Goal: Task Accomplishment & Management: Use online tool/utility

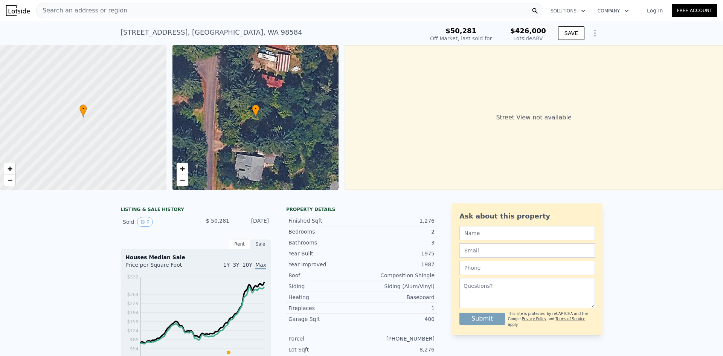
click at [66, 8] on span "Search an address or region" at bounding box center [82, 10] width 91 height 9
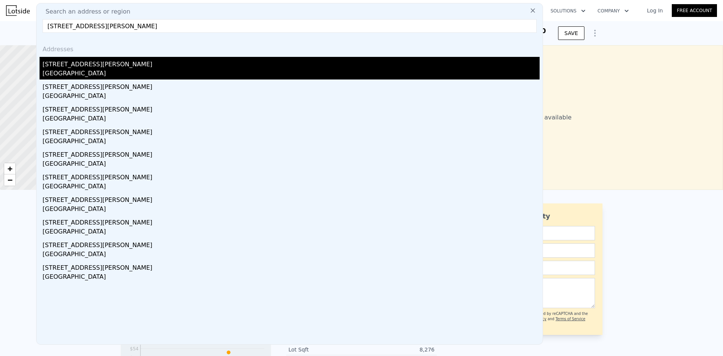
type input "[STREET_ADDRESS][PERSON_NAME]"
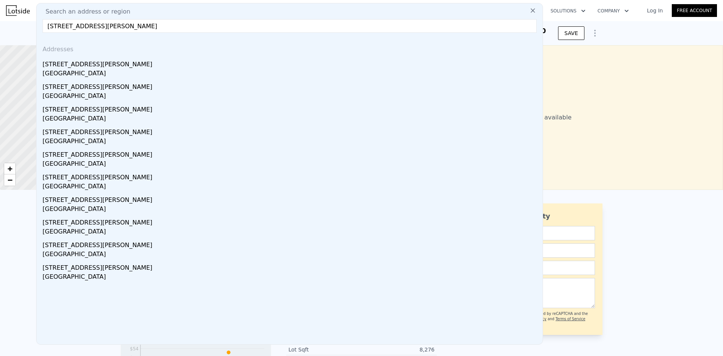
drag, startPoint x: 89, startPoint y: 64, endPoint x: 113, endPoint y: 61, distance: 23.9
click at [89, 64] on div "[STREET_ADDRESS][PERSON_NAME]" at bounding box center [291, 63] width 497 height 12
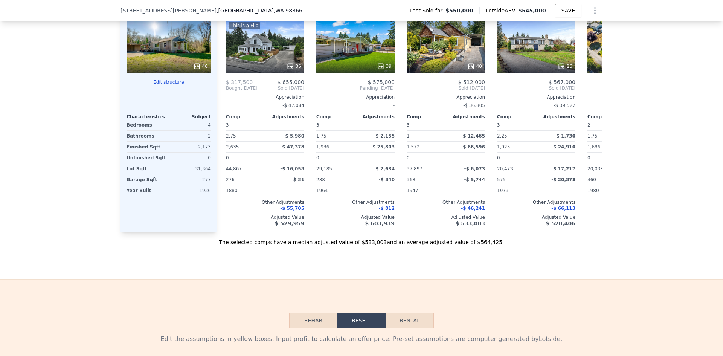
scroll to position [788, 0]
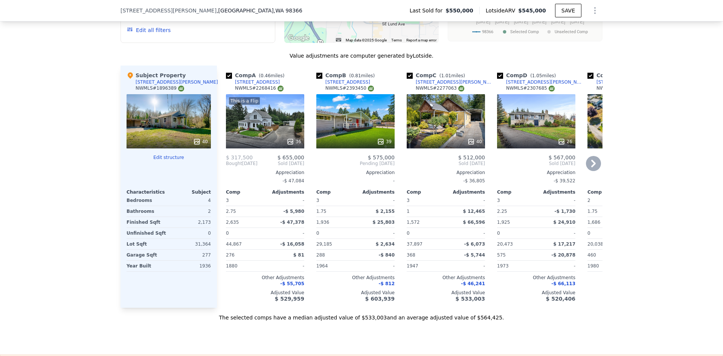
click at [287, 145] on icon at bounding box center [290, 142] width 8 height 8
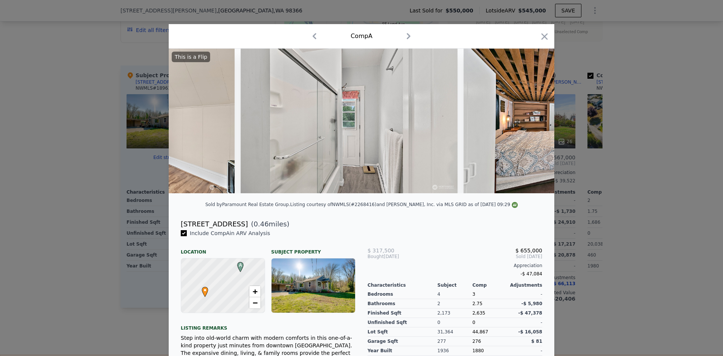
scroll to position [0, 5215]
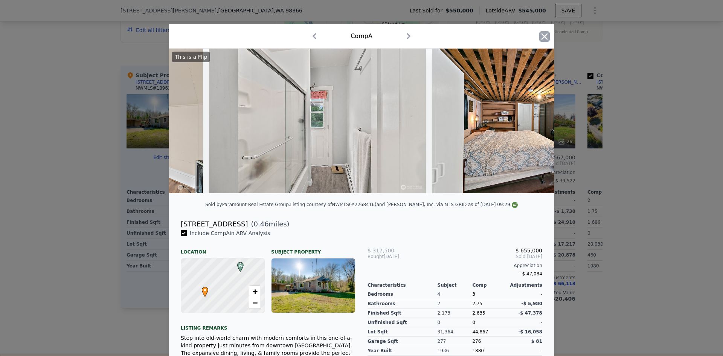
click at [542, 36] on icon "button" at bounding box center [544, 36] width 6 height 6
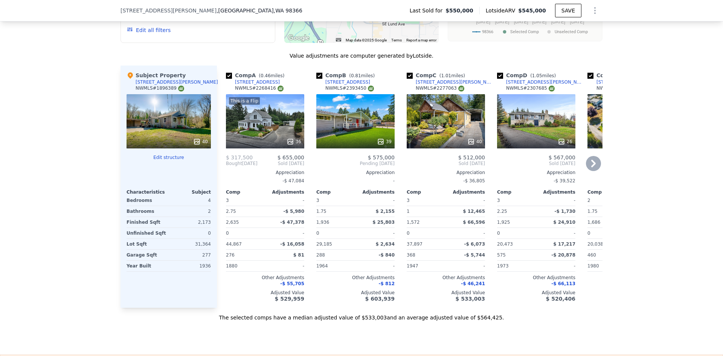
click at [379, 144] on icon at bounding box center [380, 141] width 5 height 5
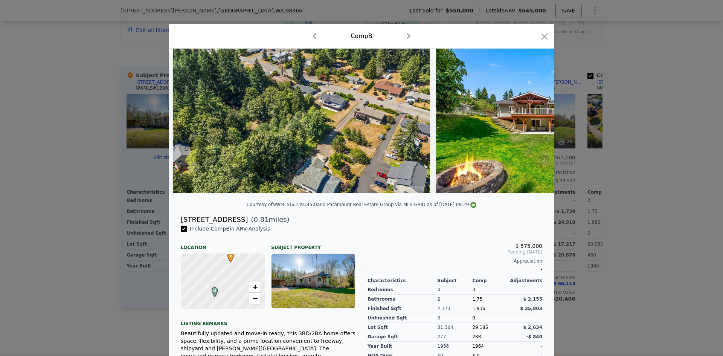
scroll to position [0, 8374]
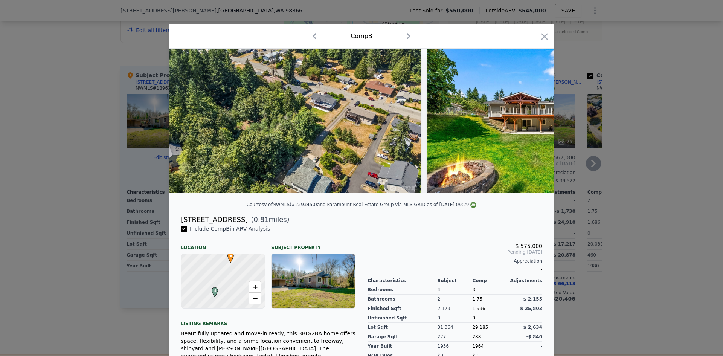
click at [539, 36] on icon "button" at bounding box center [544, 36] width 11 height 11
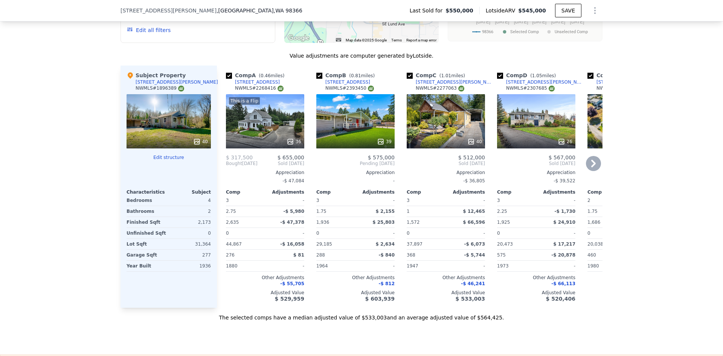
click at [561, 144] on icon at bounding box center [561, 141] width 5 height 5
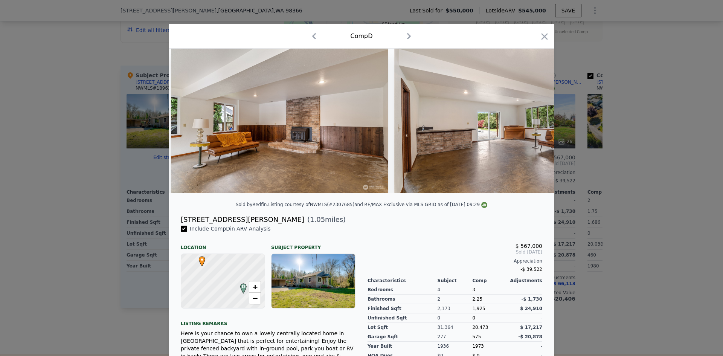
scroll to position [0, 3449]
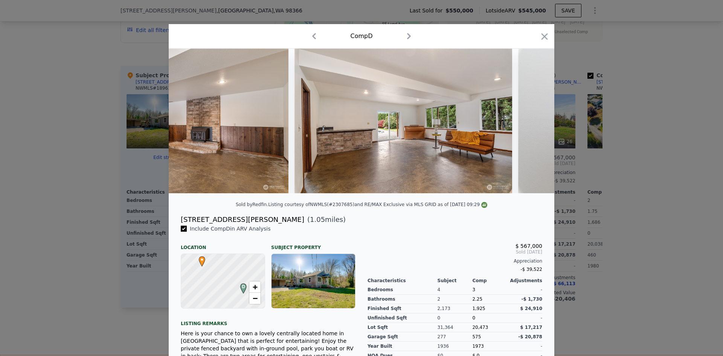
click at [543, 34] on icon "button" at bounding box center [544, 36] width 11 height 11
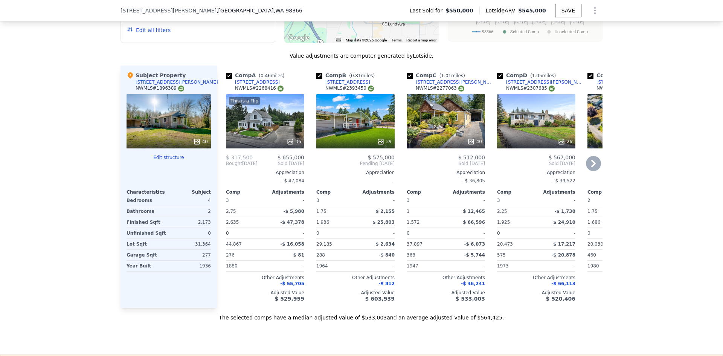
click at [592, 171] on icon at bounding box center [593, 163] width 15 height 15
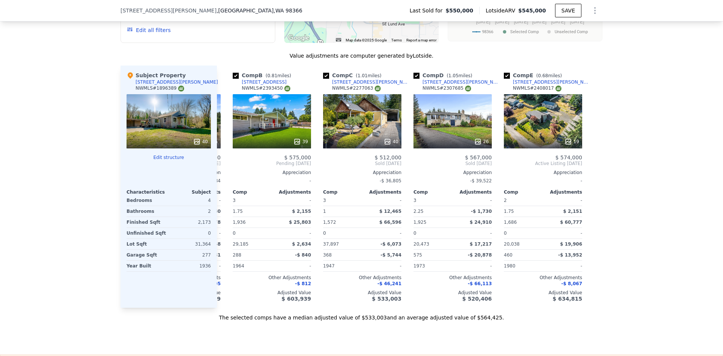
scroll to position [0, 84]
click at [592, 172] on div at bounding box center [596, 187] width 12 height 242
click at [536, 85] on div "[STREET_ADDRESS][PERSON_NAME]" at bounding box center [551, 82] width 78 height 6
click at [224, 167] on icon at bounding box center [226, 164] width 5 height 8
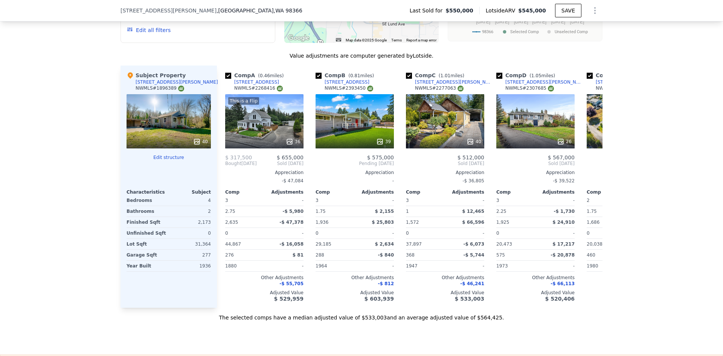
scroll to position [0, 0]
click at [226, 166] on span "Bought" at bounding box center [234, 163] width 16 height 6
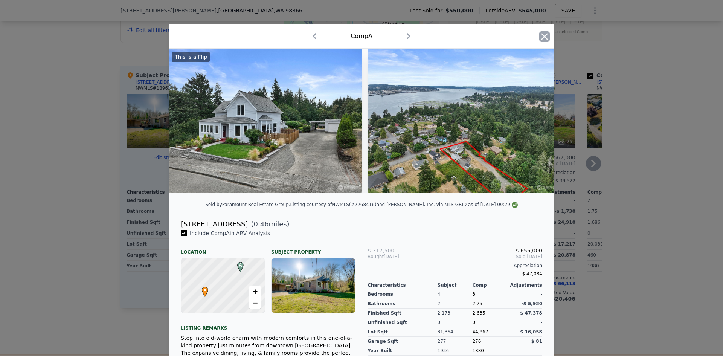
click at [544, 37] on icon "button" at bounding box center [544, 36] width 11 height 11
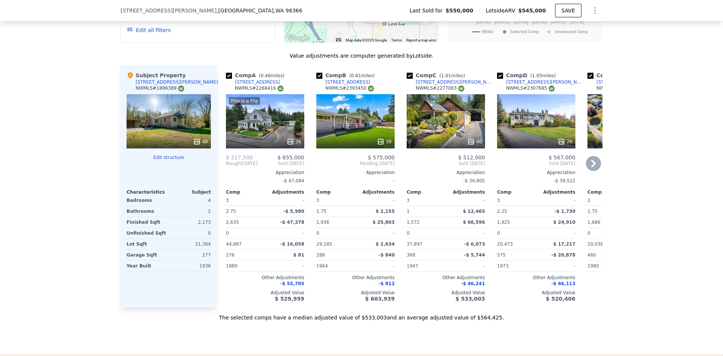
click at [591, 166] on icon at bounding box center [593, 164] width 5 height 8
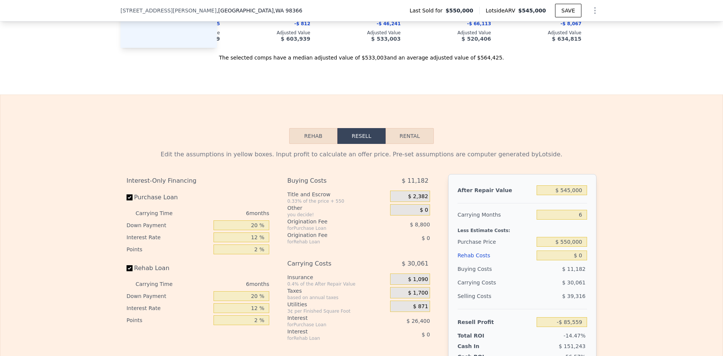
scroll to position [1051, 0]
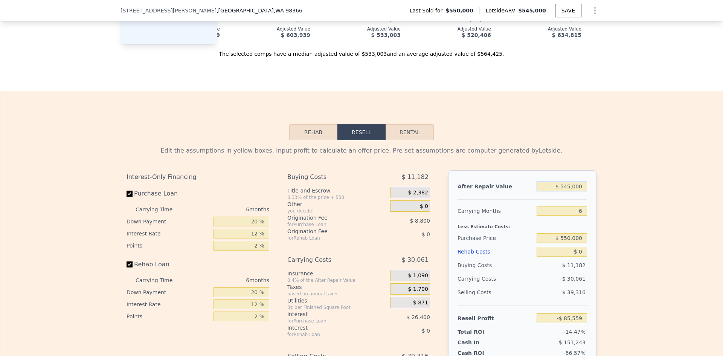
click at [572, 191] on input "$ 545,000" at bounding box center [561, 186] width 50 height 10
type input "$ 58,000"
type input "-$ 590,166"
type input "$ 580,000"
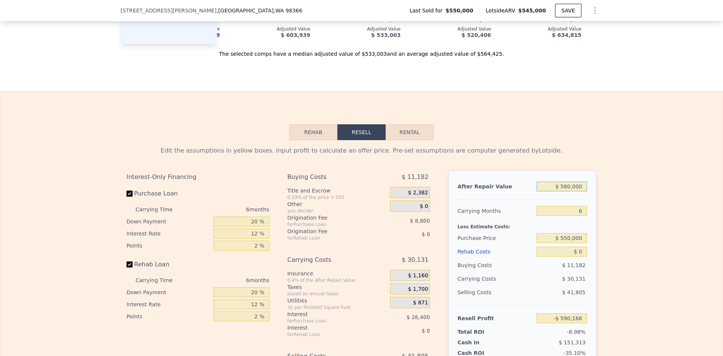
type input "-$ 53,118"
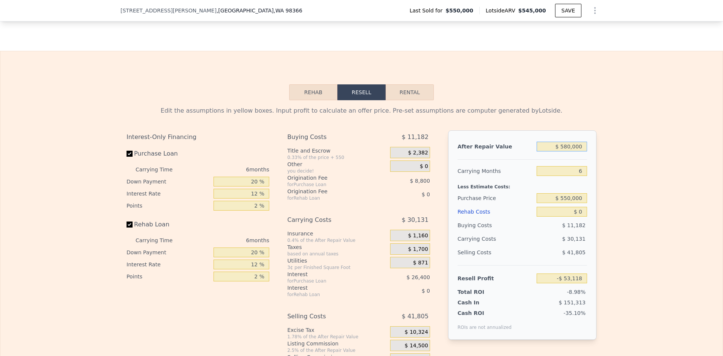
scroll to position [1202, 0]
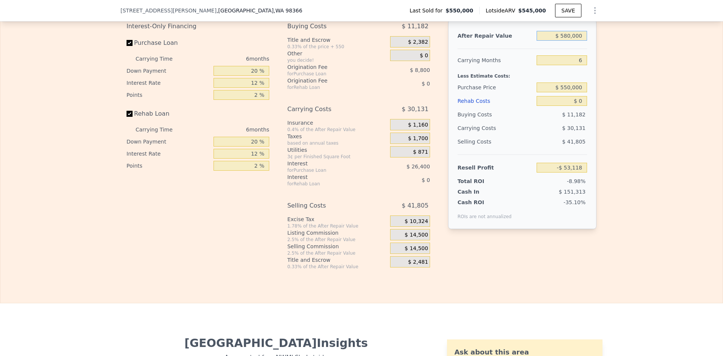
type input "$ 580,000"
click at [250, 76] on input "20 %" at bounding box center [241, 71] width 56 height 10
type input "10 %"
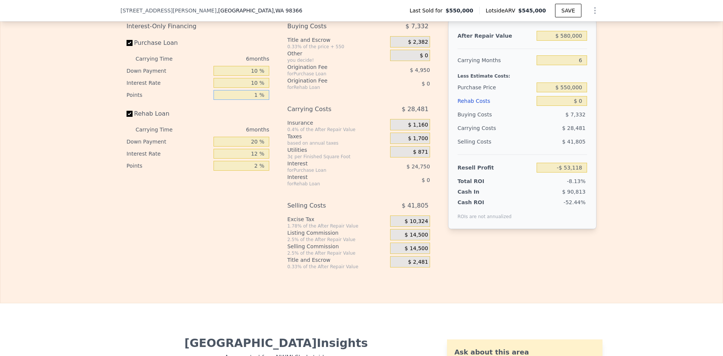
type input "1 %"
type input "-$ 47,618"
type input "1 %"
type input "10 %"
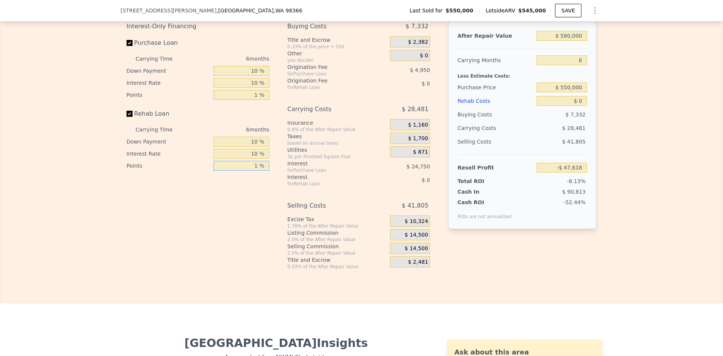
type input "1 %"
click at [421, 238] on span "$ 14,500" at bounding box center [416, 235] width 23 height 7
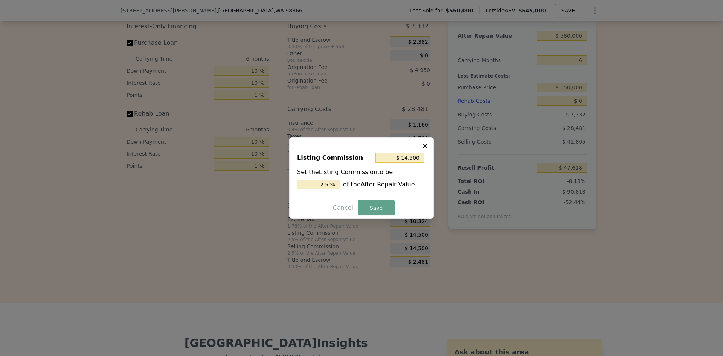
drag, startPoint x: 325, startPoint y: 184, endPoint x: 331, endPoint y: 184, distance: 5.3
click at [331, 184] on input "2.5 %" at bounding box center [318, 185] width 43 height 10
type input "$ 11,600"
type input "2 %"
click at [373, 206] on button "Save" at bounding box center [376, 207] width 37 height 15
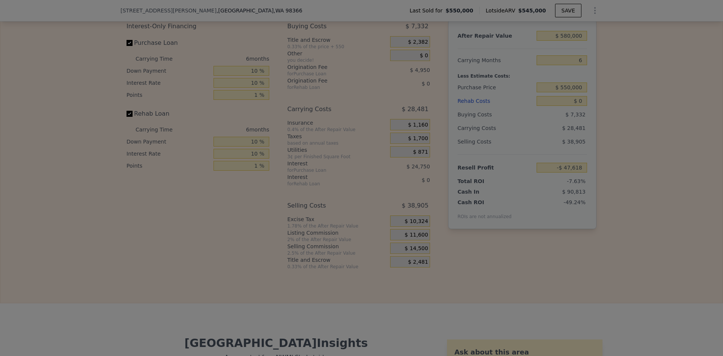
type input "-$ 44,718"
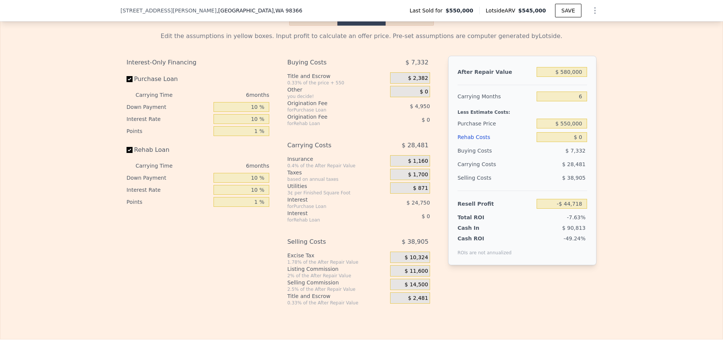
scroll to position [1127, 0]
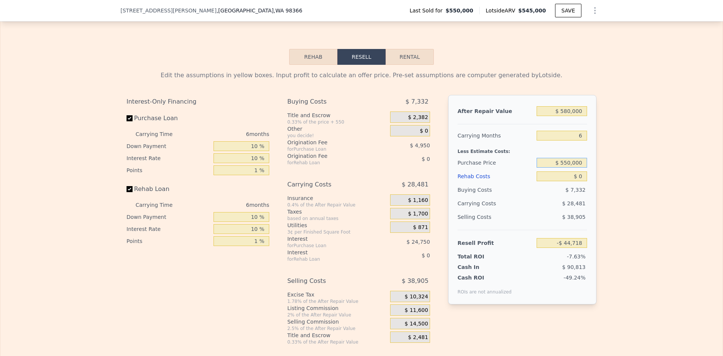
click at [567, 168] on input "$ 550,000" at bounding box center [561, 163] width 50 height 10
type input "$ 450,000"
click at [617, 187] on div "Edit the assumptions in yellow boxes. Input profit to calculate an offer price.…" at bounding box center [361, 205] width 722 height 280
type input "$ 61,015"
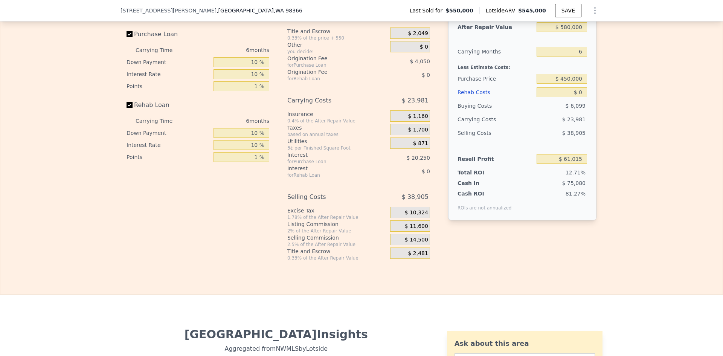
scroll to position [1164, 0]
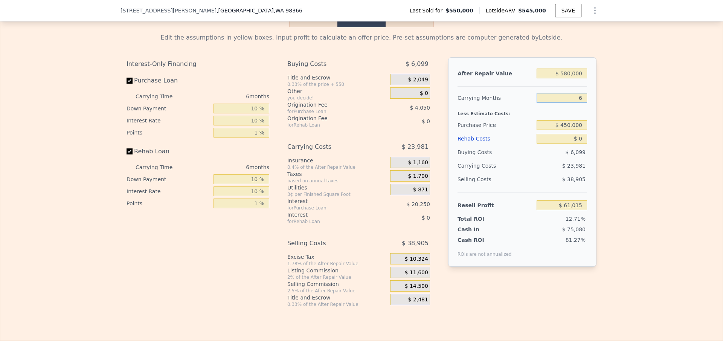
click at [576, 103] on input "6" at bounding box center [561, 98] width 50 height 10
type input "3"
type input "$ 73,005"
type input "3"
click at [637, 125] on div "Edit the assumptions in yellow boxes. Input profit to calculate an offer price.…" at bounding box center [361, 167] width 722 height 280
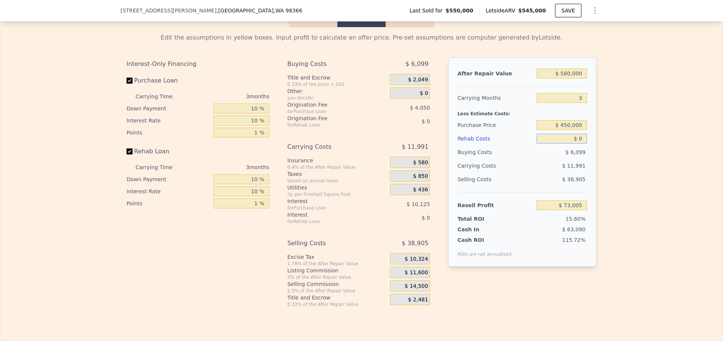
drag, startPoint x: 578, startPoint y: 150, endPoint x: 573, endPoint y: 150, distance: 5.3
click at [577, 143] on input "$ 0" at bounding box center [561, 139] width 50 height 10
type input "$ 60"
type input "$ 72,944"
type input "$ 60,000"
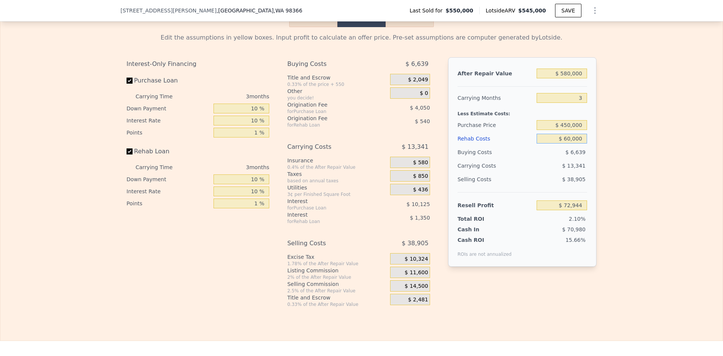
type input "$ 11,115"
type input "$ 6"
type input "$ 72,999"
type input "$ 650"
type input "$ 72,334"
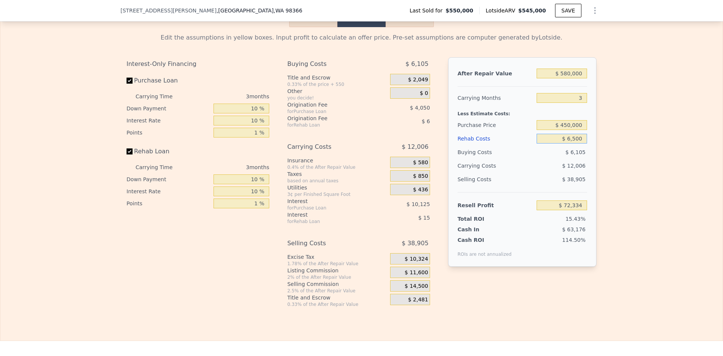
type input "$ 65,000"
type input "$ 5,956"
type input "$ 650,000"
type input "-$ 597,470"
type input "$ 65,000"
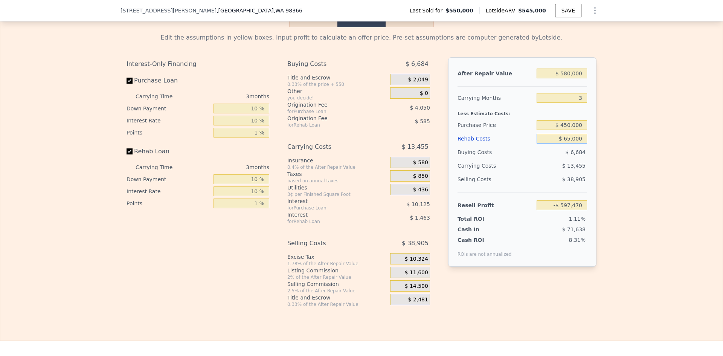
type input "$ 5,956"
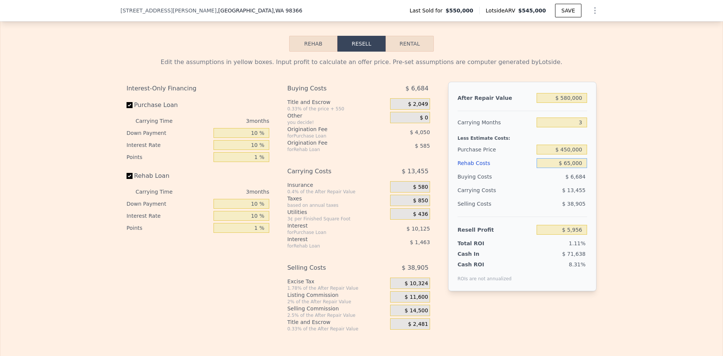
scroll to position [1127, 0]
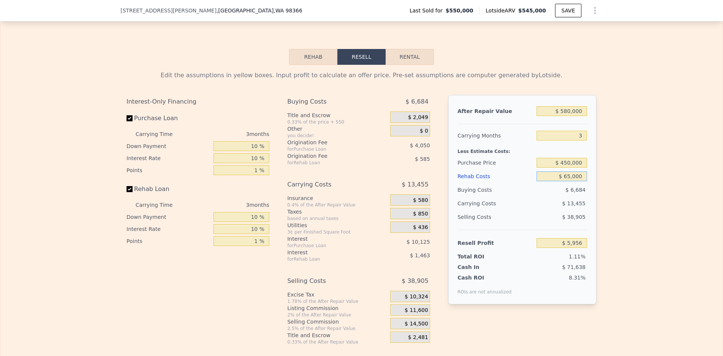
type input "$ 65,000"
click at [567, 168] on input "$ 450,000" at bounding box center [561, 163] width 50 height 10
type input "$ 400,000"
click at [627, 184] on div "Edit the assumptions in yellow boxes. Input profit to calculate an offer price.…" at bounding box center [361, 205] width 722 height 280
type input "$ 57,698"
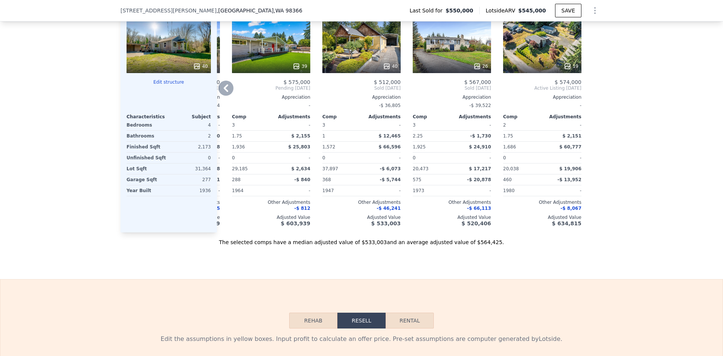
scroll to position [826, 0]
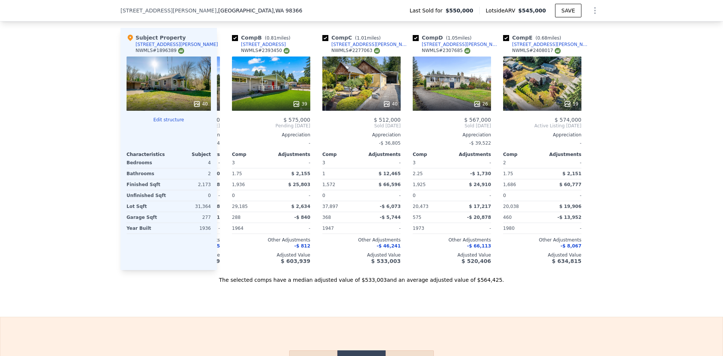
type input "$ 545,000"
type input "6"
type input "$ 0"
type input "-$ 85,559"
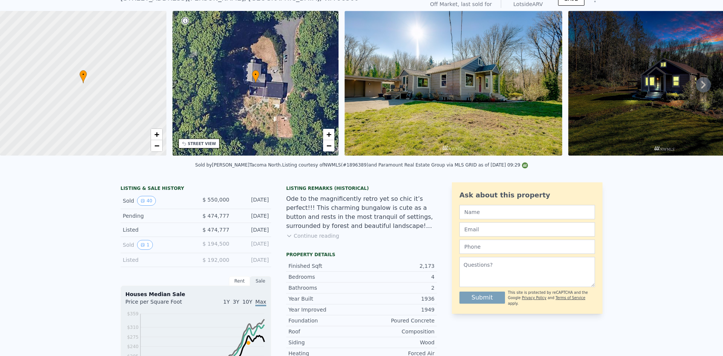
scroll to position [3, 0]
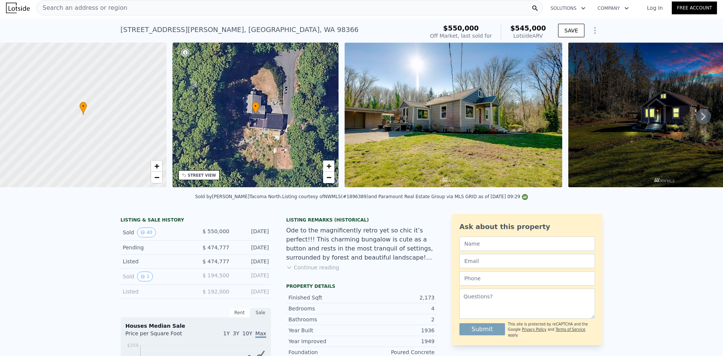
click at [71, 9] on span "Search an address or region" at bounding box center [82, 7] width 91 height 9
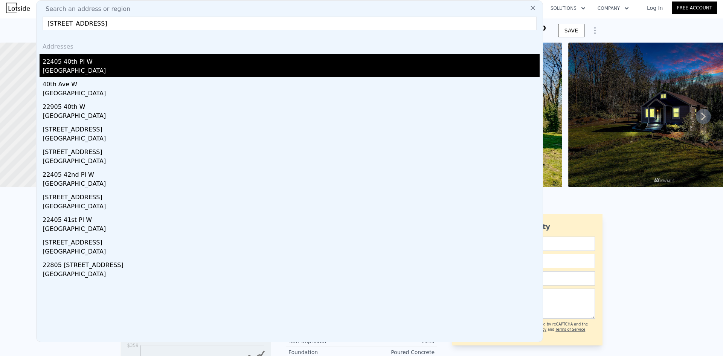
type input "[STREET_ADDRESS]"
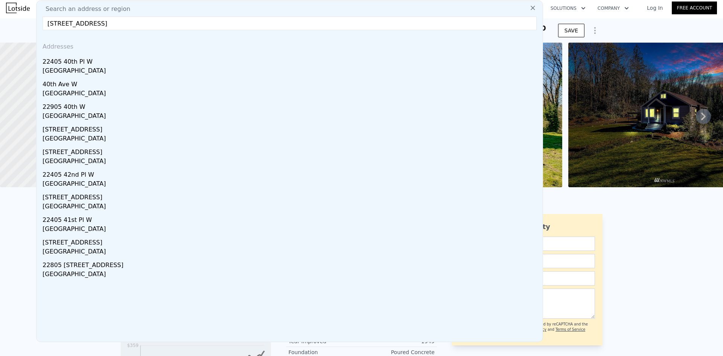
click at [73, 67] on div "[GEOGRAPHIC_DATA]" at bounding box center [291, 71] width 497 height 11
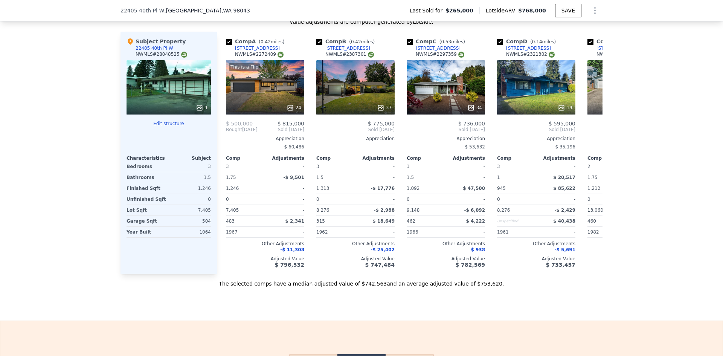
scroll to position [791, 0]
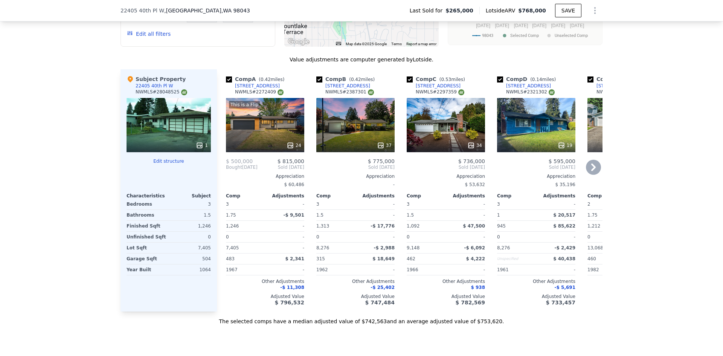
click at [290, 143] on icon at bounding box center [290, 146] width 8 height 8
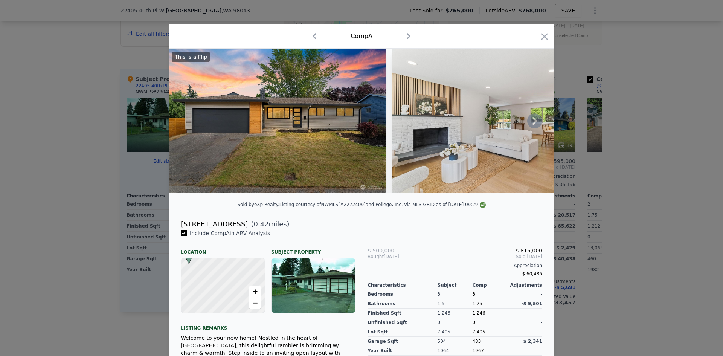
click at [529, 122] on icon at bounding box center [534, 120] width 15 height 15
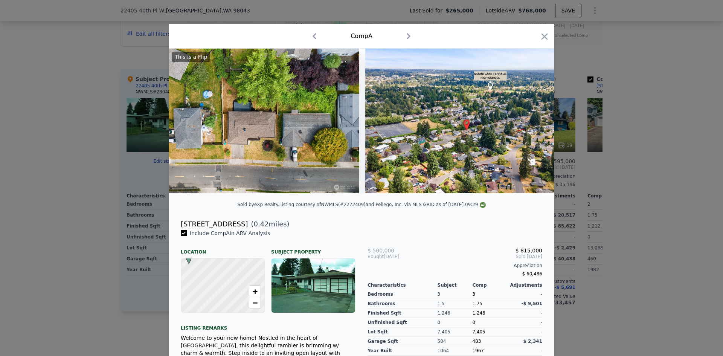
scroll to position [0, 4642]
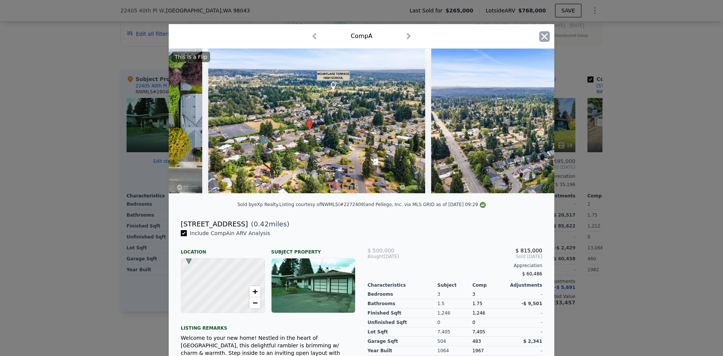
drag, startPoint x: 549, startPoint y: 38, endPoint x: 543, endPoint y: 38, distance: 6.4
click at [549, 38] on div "Comp A" at bounding box center [362, 36] width 386 height 24
click at [542, 37] on icon "button" at bounding box center [544, 36] width 6 height 6
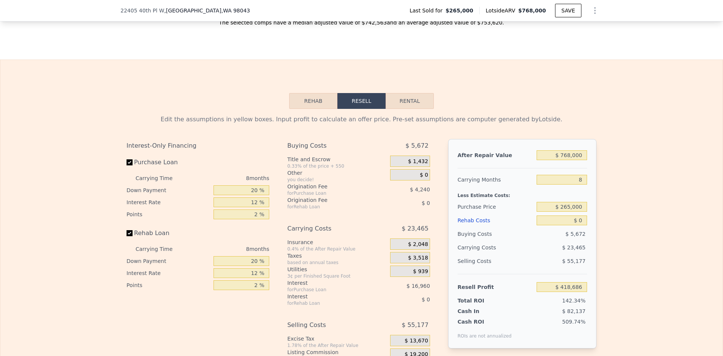
scroll to position [1167, 0]
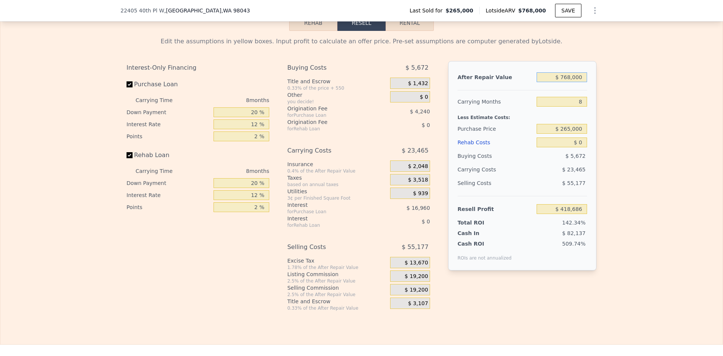
drag, startPoint x: 565, startPoint y: 80, endPoint x: 569, endPoint y: 79, distance: 4.4
click at [569, 79] on input "$ 768,000" at bounding box center [561, 77] width 50 height 10
type input "$ 790,000"
type input "$ 439,061"
type input "$ 790,000"
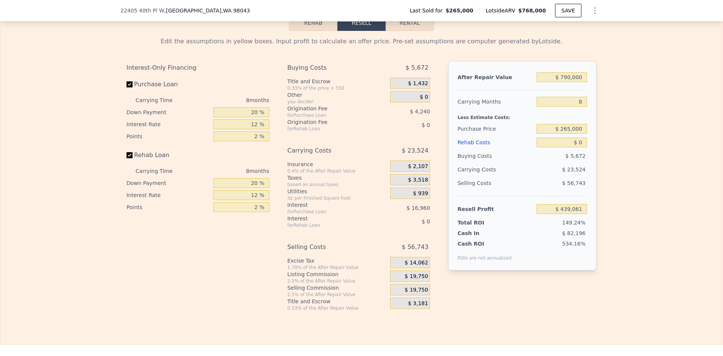
click at [643, 99] on div "Edit the assumptions in yellow boxes. Input profit to calculate an offer price.…" at bounding box center [361, 171] width 722 height 280
click at [576, 105] on input "8" at bounding box center [561, 102] width 50 height 10
type input "4"
type input "$ 450,823"
type input "4"
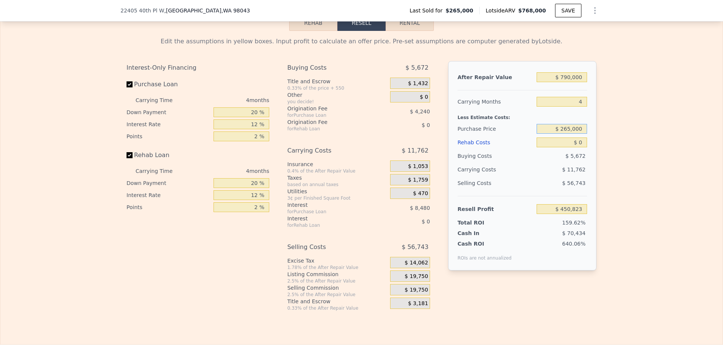
click at [571, 131] on input "$ 265,000" at bounding box center [561, 129] width 50 height 10
type input "$ 600,000"
click at [579, 146] on input "$ 0" at bounding box center [561, 142] width 50 height 10
type input "$ 98,627"
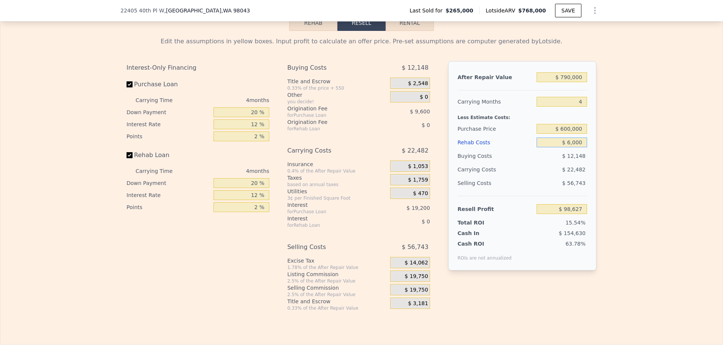
type input "$ 60,000"
type input "$ 35,747"
type input "$ 60,000"
click at [253, 115] on input "20 %" at bounding box center [241, 112] width 56 height 10
click at [253, 116] on input "20 %" at bounding box center [241, 112] width 56 height 10
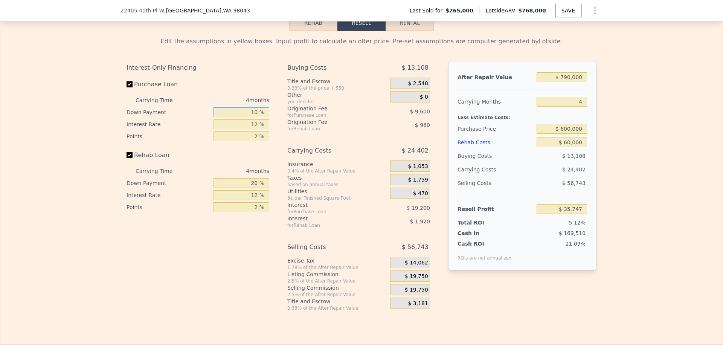
type input "10 %"
type input "1 %"
type input "$ 41,147"
type input "10 %"
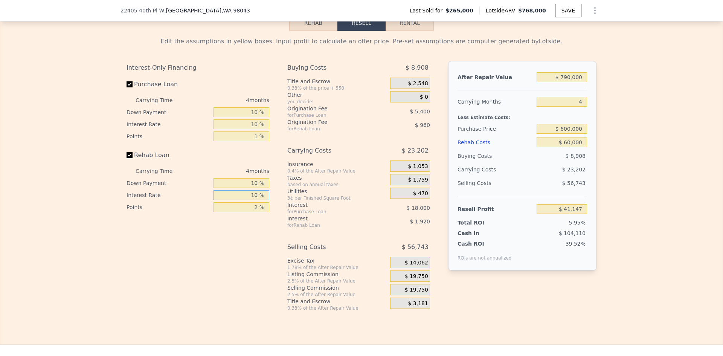
type input "10 %"
type input "1 %"
type input "$ 41,687"
type input "1 %"
click at [417, 280] on span "$ 19,750" at bounding box center [416, 276] width 23 height 7
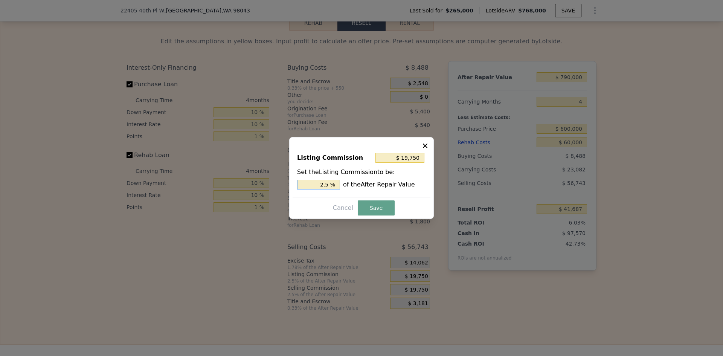
click at [329, 182] on input "2.5 %" at bounding box center [318, 185] width 43 height 10
type input "$ 15,800"
type input "2 %"
click at [382, 210] on button "Save" at bounding box center [376, 207] width 37 height 15
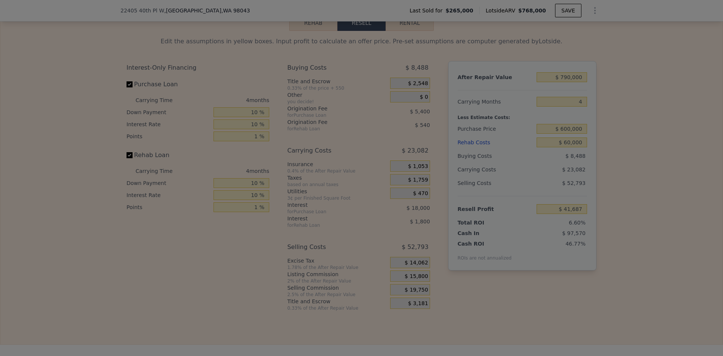
type input "$ 45,637"
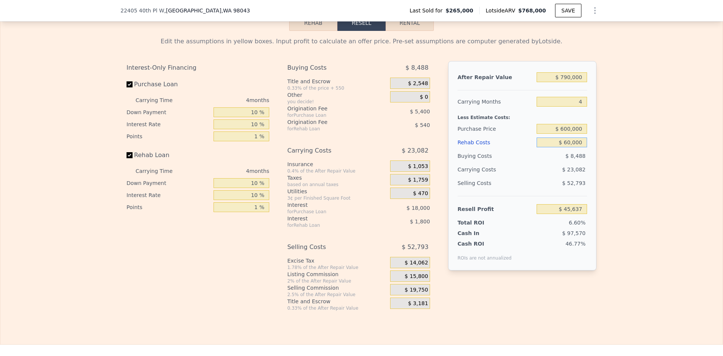
click at [565, 145] on input "$ 60,000" at bounding box center [561, 142] width 50 height 10
type input "$ 50,000"
type input "$ 56,027"
click at [621, 166] on div "Edit the assumptions in yellow boxes. Input profit to calculate an offer price.…" at bounding box center [361, 171] width 722 height 280
click at [564, 146] on input "$ 50,000" at bounding box center [561, 142] width 50 height 10
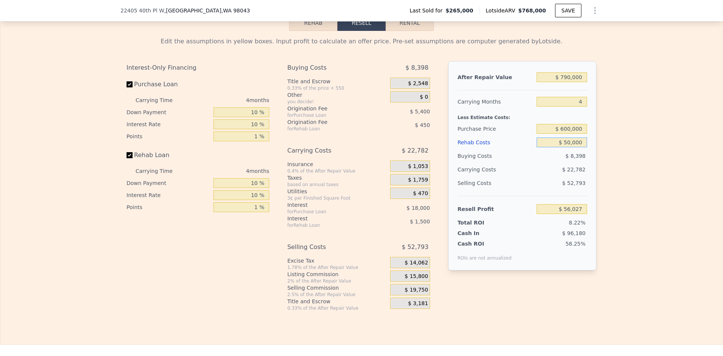
type input "$ 60,000"
type input "$ 45,637"
type input "$ 60,000"
click at [565, 133] on input "$ 600,000" at bounding box center [561, 129] width 50 height 10
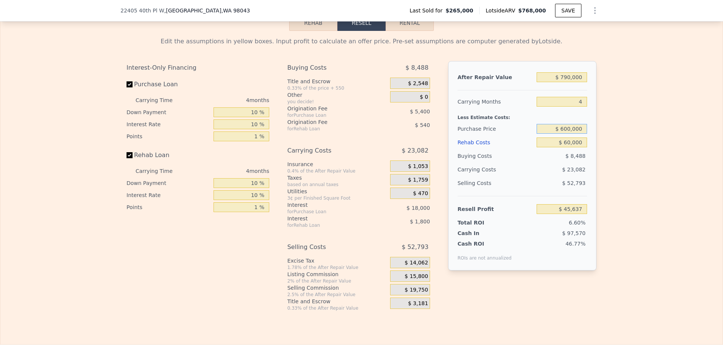
click at [561, 132] on input "$ 600,000" at bounding box center [561, 129] width 50 height 10
click at [625, 123] on div "Edit the assumptions in yellow boxes. Input profit to calculate an offer price.…" at bounding box center [361, 171] width 722 height 280
click at [566, 132] on input "$ 600,000" at bounding box center [561, 129] width 50 height 10
type input "$ 550,000"
click at [598, 139] on div "Edit the assumptions in yellow boxes. Input profit to calculate an offer price.…" at bounding box center [361, 171] width 482 height 280
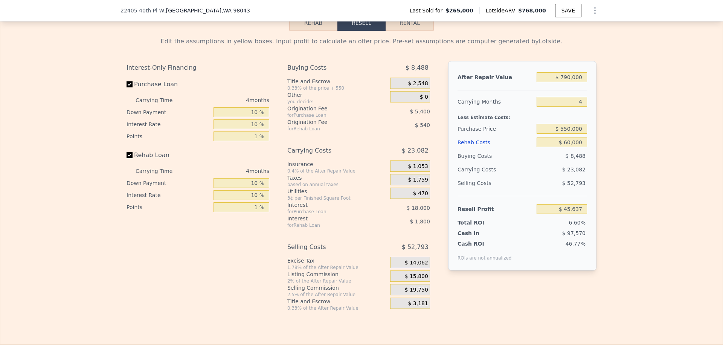
type input "$ 97,753"
drag, startPoint x: 225, startPoint y: 10, endPoint x: 115, endPoint y: 13, distance: 110.0
click at [115, 13] on div "[STREET_ADDRESS] Last Sold for $265,000 Lotside ARV $768,000 SAVE" at bounding box center [361, 10] width 723 height 21
type input "$ 768,000"
type input "8"
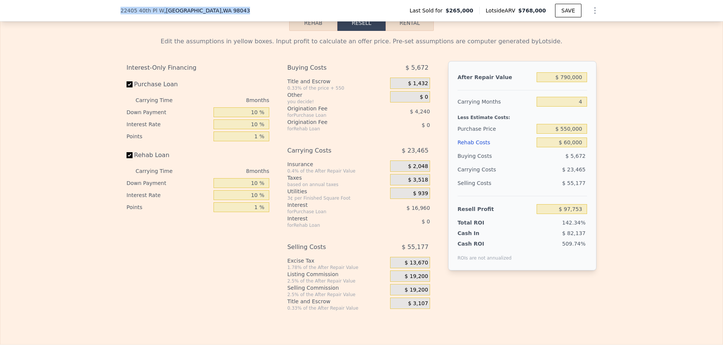
type input "$ 0"
type input "$ 418,686"
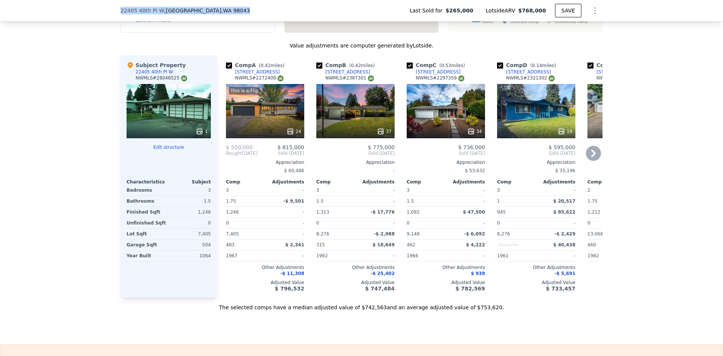
scroll to position [791, 0]
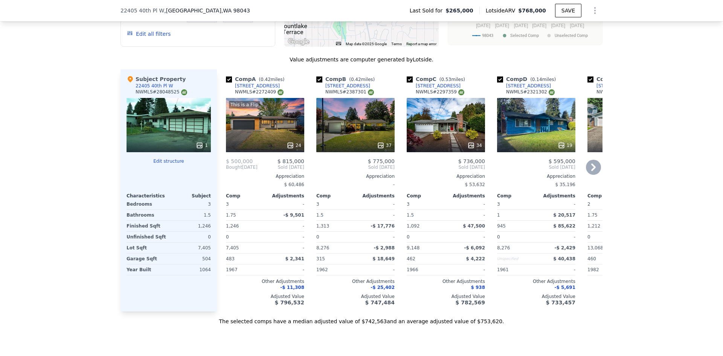
click at [290, 143] on icon at bounding box center [290, 145] width 5 height 5
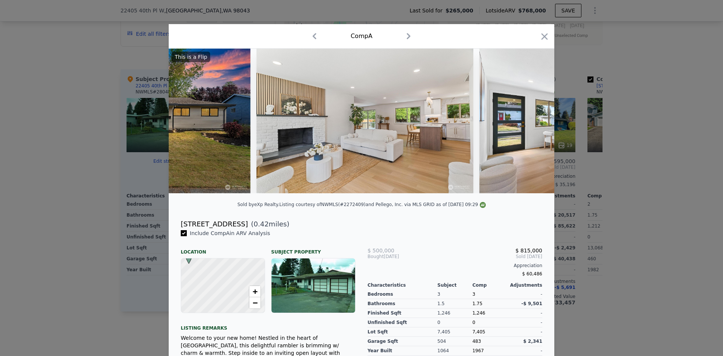
scroll to position [0, 108]
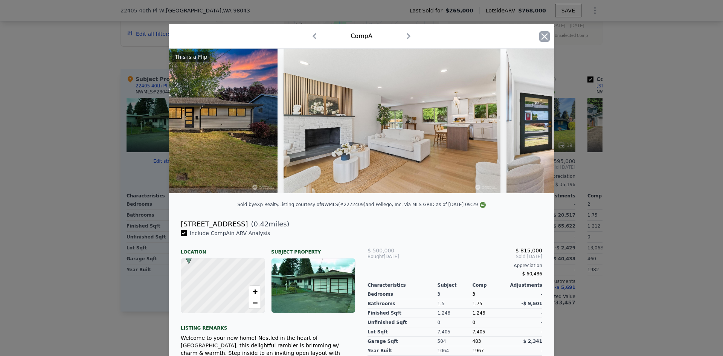
click at [541, 38] on icon "button" at bounding box center [544, 36] width 6 height 6
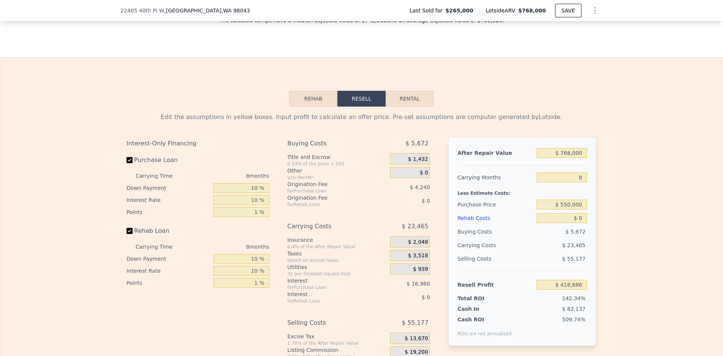
scroll to position [1092, 0]
drag, startPoint x: 564, startPoint y: 155, endPoint x: 571, endPoint y: 155, distance: 7.2
click at [571, 155] on input "$ 768,000" at bounding box center [561, 153] width 50 height 10
type input "$ 796,000"
type input "$ 444,618"
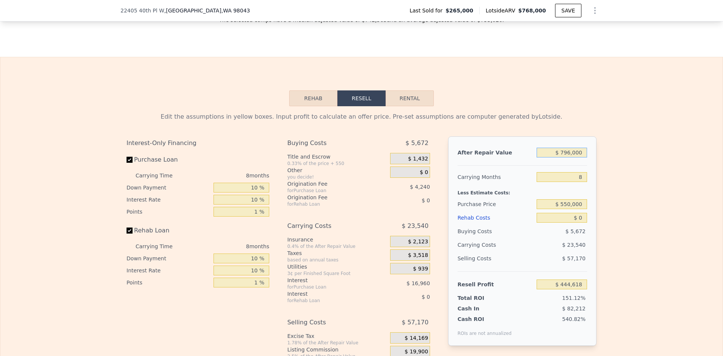
type input "$ 796,000"
drag, startPoint x: 578, startPoint y: 179, endPoint x: 568, endPoint y: 176, distance: 10.4
click at [568, 176] on input "8" at bounding box center [561, 177] width 50 height 10
type input "4"
type input "$ 456,388"
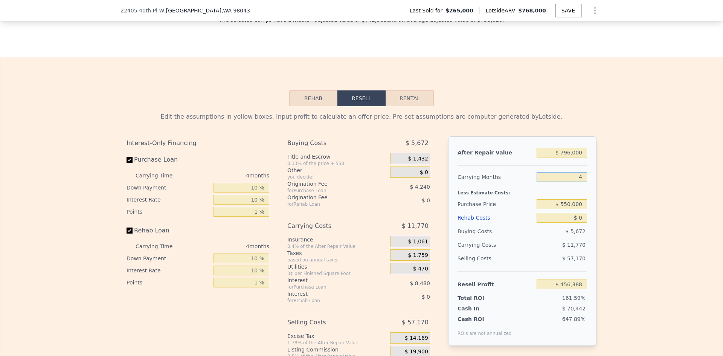
type input "4"
click at [568, 207] on input "$ 550,000" at bounding box center [561, 204] width 50 height 10
type input "$ 600,000"
click at [582, 219] on input "$ 0" at bounding box center [561, 218] width 50 height 10
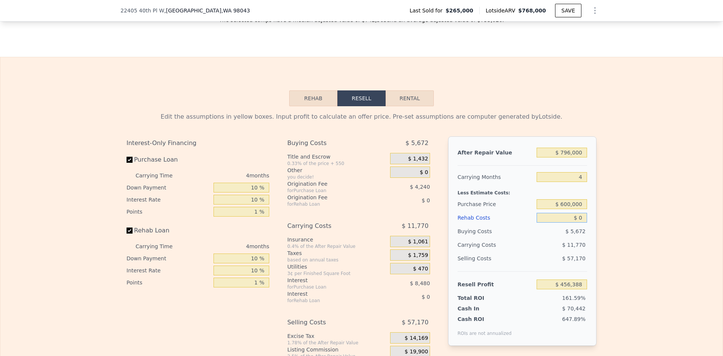
type input "$ 104,192"
type input "$ 50,000"
type input "$ 51,792"
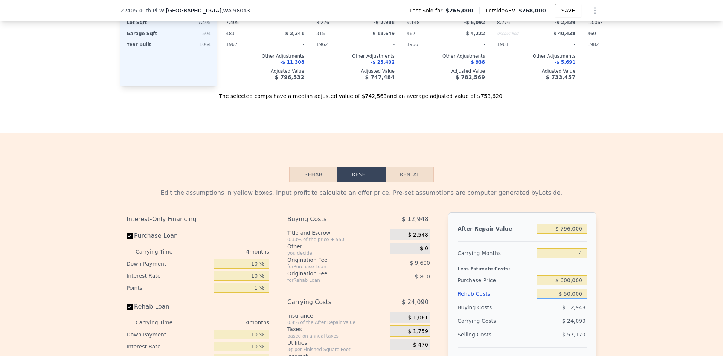
scroll to position [1167, 0]
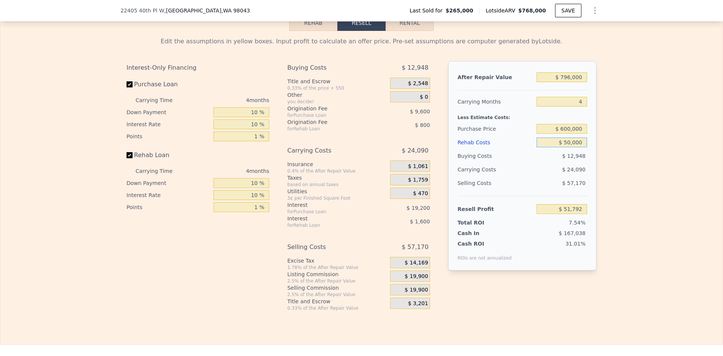
type input "$ 50,000"
click at [573, 211] on input "$ 51,792" at bounding box center [561, 209] width 50 height 10
click at [572, 145] on input "$ 50,000" at bounding box center [561, 142] width 50 height 10
click at [597, 145] on div "Edit the assumptions in yellow boxes. Input profit to calculate an offer price.…" at bounding box center [361, 171] width 482 height 280
click at [417, 277] on span "$ 19,900" at bounding box center [416, 276] width 23 height 7
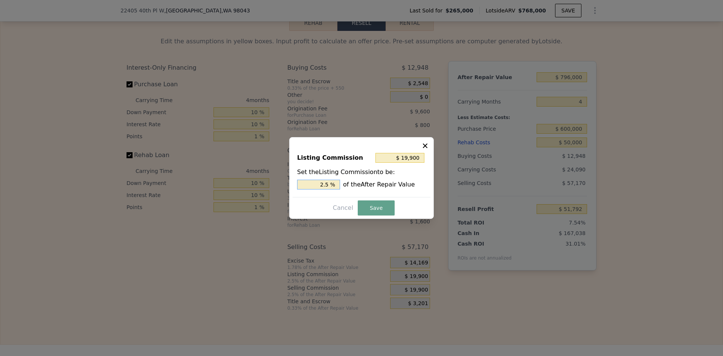
drag, startPoint x: 325, startPoint y: 184, endPoint x: 329, endPoint y: 184, distance: 4.1
click at [329, 184] on input "2.5 %" at bounding box center [318, 185] width 43 height 10
type input "$ 15,920"
type input "2 %"
click at [372, 205] on button "Save" at bounding box center [376, 207] width 37 height 15
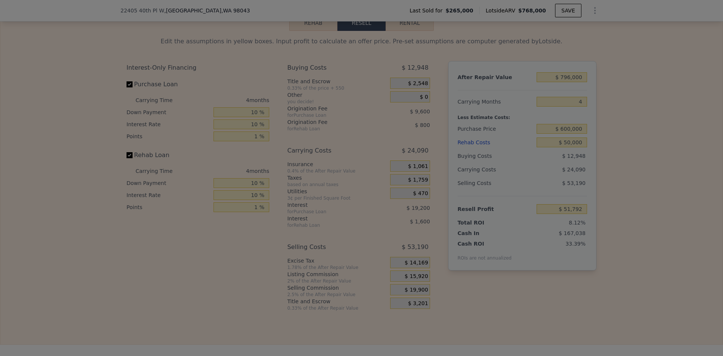
type input "$ 55,772"
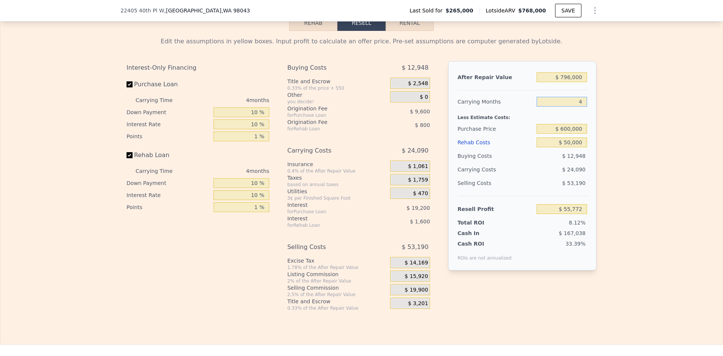
drag, startPoint x: 583, startPoint y: 105, endPoint x: 572, endPoint y: 105, distance: 10.9
click at [573, 105] on input "4" at bounding box center [561, 102] width 50 height 10
type input "3"
type input "$ 61,795"
type input "3"
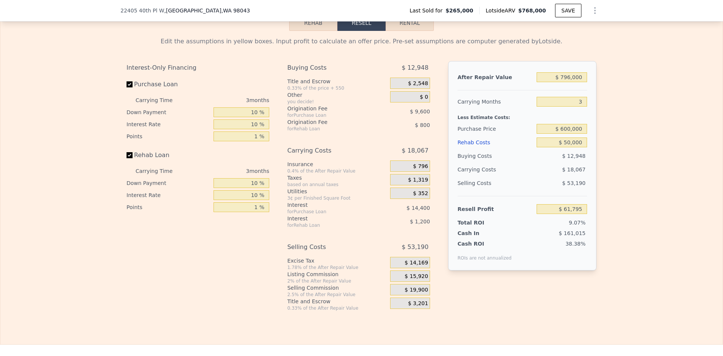
click at [635, 131] on div "Edit the assumptions in yellow boxes. Input profit to calculate an offer price.…" at bounding box center [361, 171] width 722 height 280
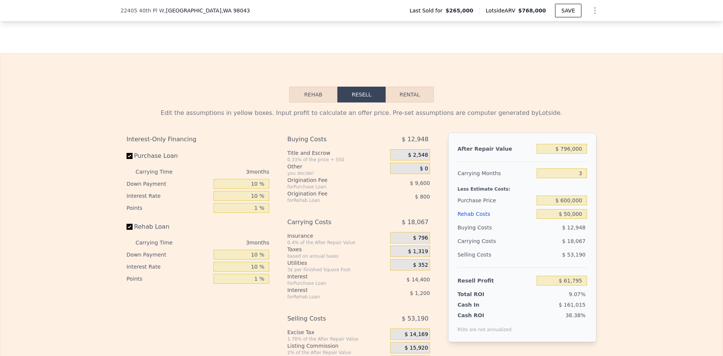
scroll to position [1129, 0]
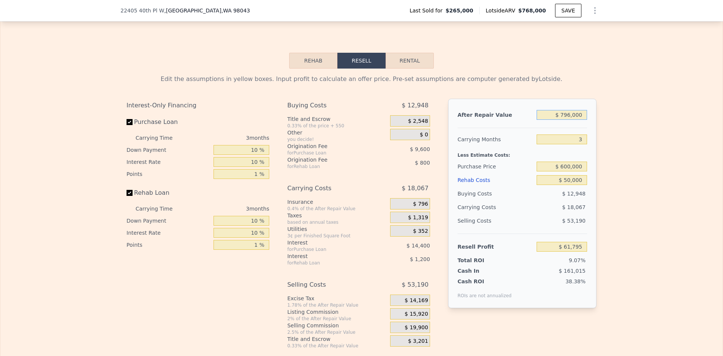
drag, startPoint x: 561, startPoint y: 117, endPoint x: 569, endPoint y: 117, distance: 7.9
click at [569, 117] on input "$ 796,000" at bounding box center [561, 115] width 50 height 10
type input "$ 8,000"
type input "-$ 673,306"
type input "$ 80,000"
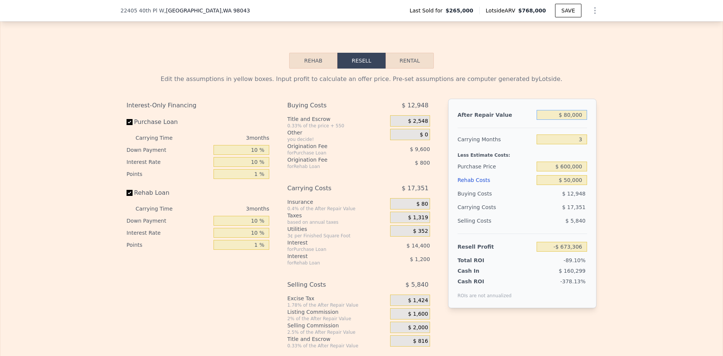
type input "-$ 606,139"
type input "$ 800,000"
type input "$ 65,527"
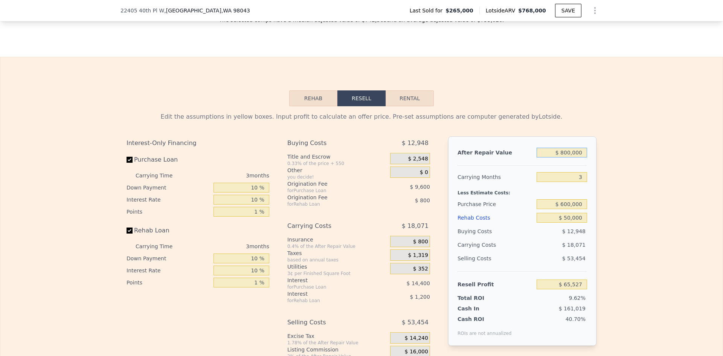
type input "$ 800,000"
click at [605, 131] on div "Edit the assumptions in yellow boxes. Input profit to calculate an offer price.…" at bounding box center [361, 246] width 722 height 280
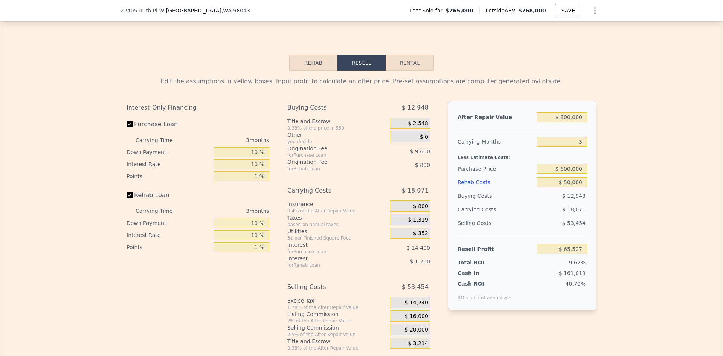
scroll to position [1129, 0]
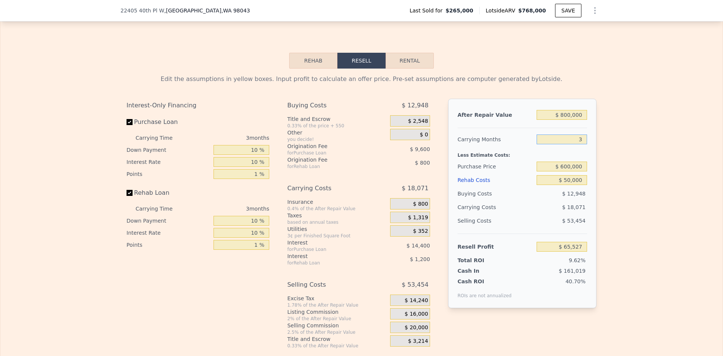
click at [578, 142] on input "3" at bounding box center [561, 139] width 50 height 10
type input "4"
type input "$ 59,502"
type input "4"
click at [613, 147] on div "Edit the assumptions in yellow boxes. Input profit to calculate an offer price.…" at bounding box center [361, 209] width 722 height 280
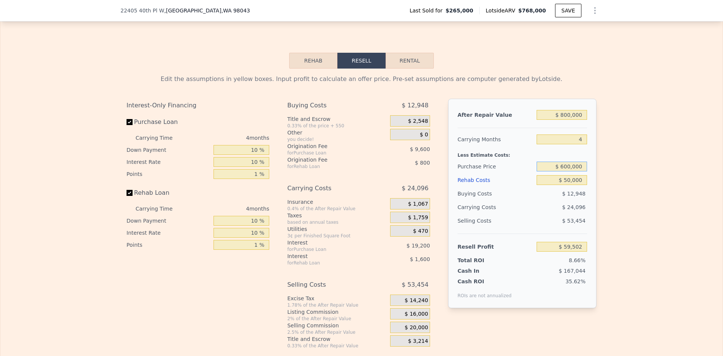
drag, startPoint x: 561, startPoint y: 169, endPoint x: 565, endPoint y: 170, distance: 4.5
click at [565, 170] on input "$ 600,000" at bounding box center [561, 167] width 50 height 10
type input "$ 570,000"
click at [615, 169] on div "Edit the assumptions in yellow boxes. Input profit to calculate an offer price.…" at bounding box center [361, 209] width 722 height 280
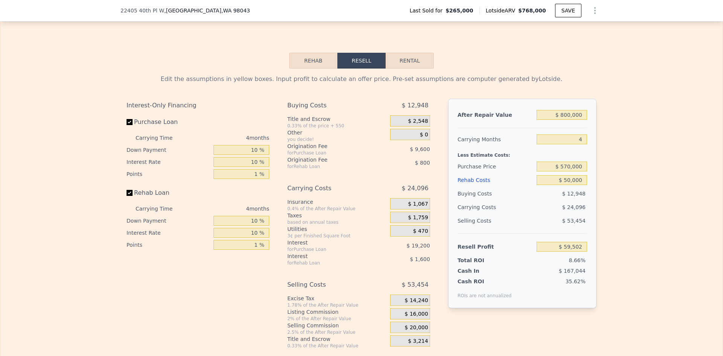
type input "$ 91,042"
click at [567, 169] on input "$ 570,000" at bounding box center [561, 167] width 50 height 10
type input "$ 580,000"
click at [606, 177] on div "Edit the assumptions in yellow boxes. Input profit to calculate an offer price.…" at bounding box center [361, 209] width 722 height 280
type input "$ 80,529"
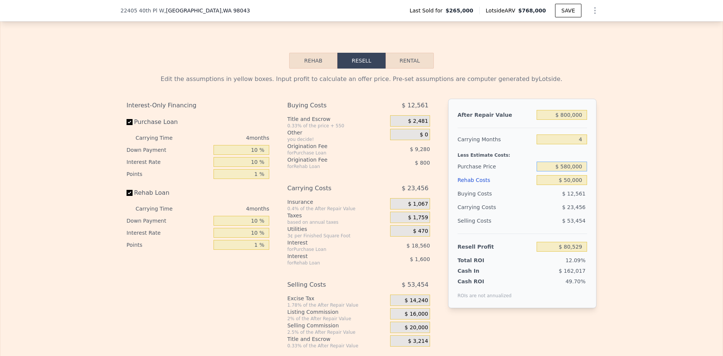
click at [566, 169] on input "$ 580,000" at bounding box center [561, 167] width 50 height 10
type input "$ 560,000"
click at [602, 181] on div "Edit the assumptions in yellow boxes. Input profit to calculate an offer price.…" at bounding box center [361, 209] width 722 height 280
type input "$ 101,555"
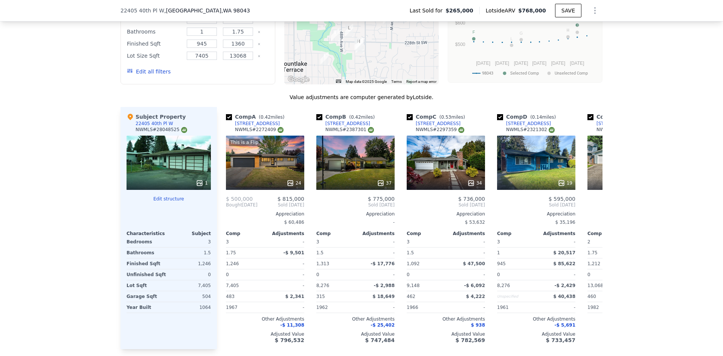
scroll to position [791, 0]
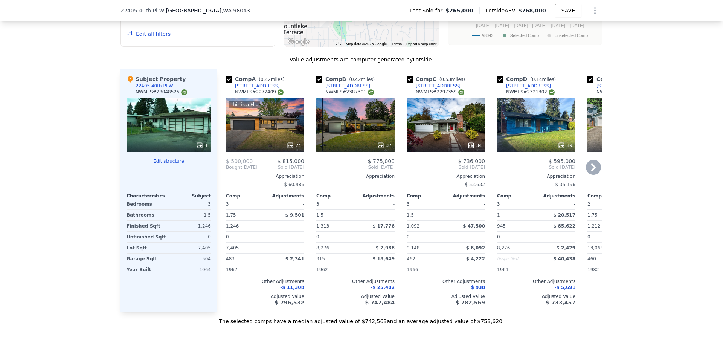
click at [589, 164] on icon at bounding box center [593, 167] width 15 height 15
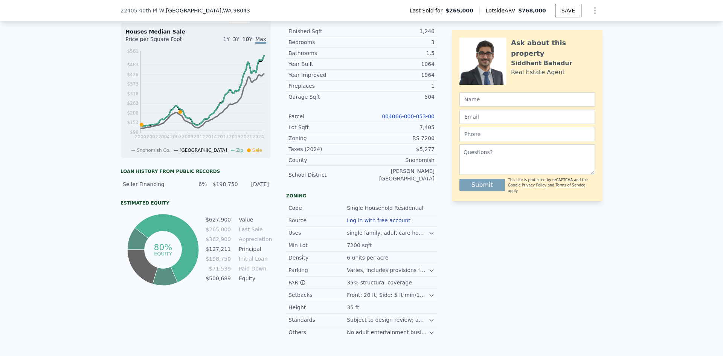
scroll to position [79, 0]
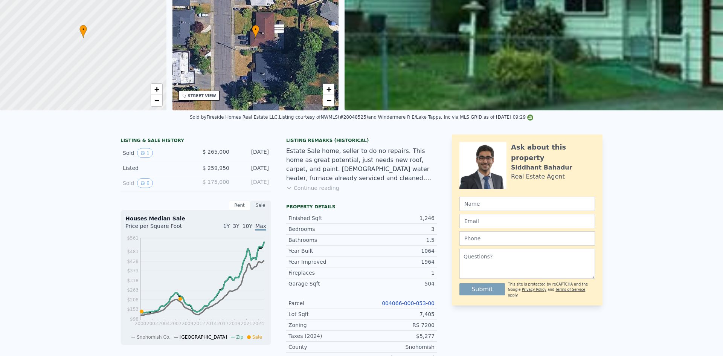
type input "$ 768,000"
type input "8"
type input "$ 0"
type input "$ 418,686"
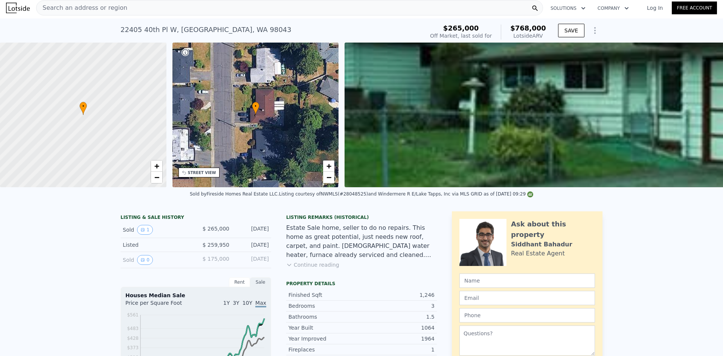
click at [56, 11] on span "Search an address or region" at bounding box center [82, 7] width 91 height 9
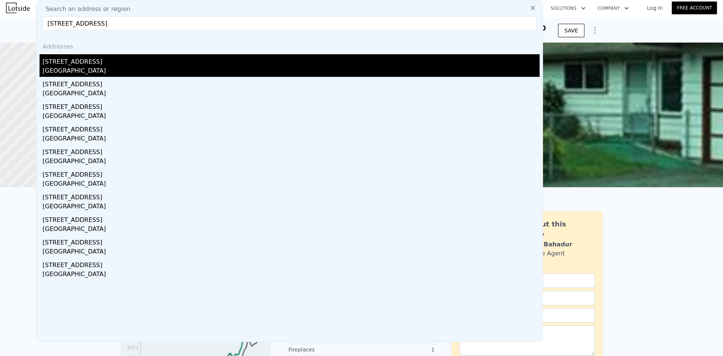
type input "[STREET_ADDRESS]"
click at [94, 66] on div "[GEOGRAPHIC_DATA]" at bounding box center [291, 71] width 497 height 11
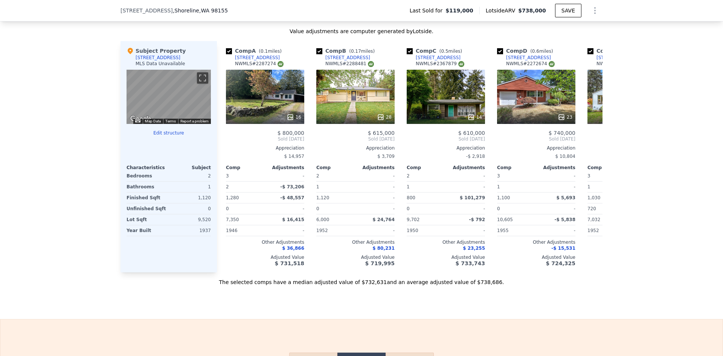
scroll to position [715, 0]
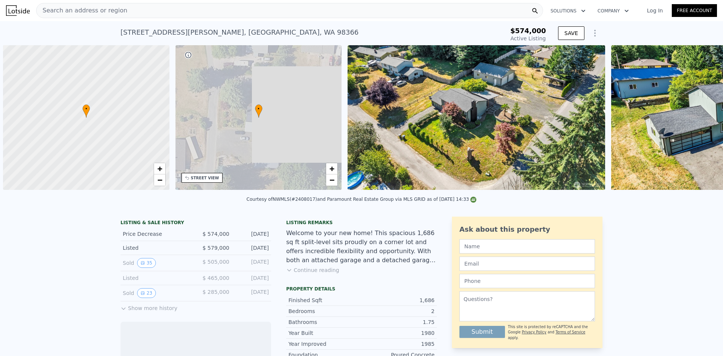
scroll to position [0, 3]
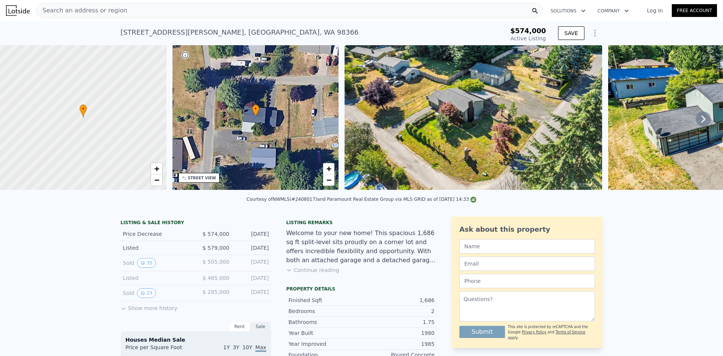
type input "-$ 606,300"
drag, startPoint x: 178, startPoint y: 29, endPoint x: 111, endPoint y: 32, distance: 67.8
click at [111, 32] on div "1350 SE Shelton Ln , Port Orchard , WA 98366 Active at $574k $574,000 Active Li…" at bounding box center [361, 33] width 723 height 24
